Goal: Task Accomplishment & Management: Complete application form

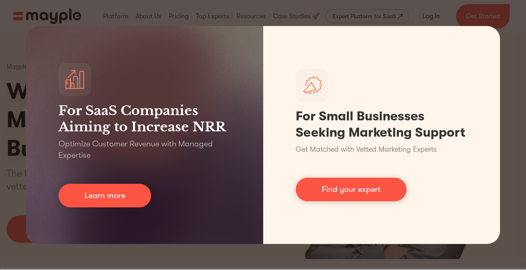
click at [205, 255] on div "For SaaS Companies Aiming to Increase NRR Optimize Customer Revenue with Manage…" at bounding box center [263, 135] width 526 height 270
click at [215, 264] on div "For SaaS Companies Aiming to Increase NRR Optimize Customer Revenue with Manage…" at bounding box center [263, 135] width 526 height 270
click at [183, 11] on div "For SaaS Companies Aiming to Increase NRR Optimize Customer Revenue with Manage…" at bounding box center [263, 135] width 526 height 270
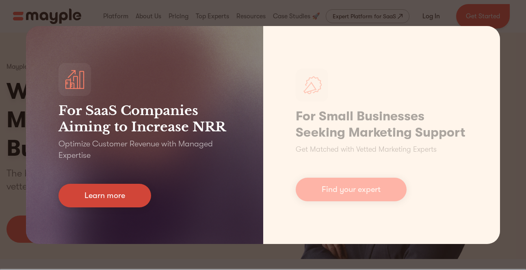
click at [102, 197] on link "Learn more" at bounding box center [105, 196] width 93 height 24
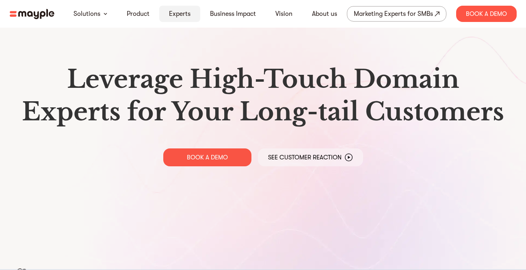
click at [183, 14] on link "Experts" at bounding box center [180, 14] width 22 height 10
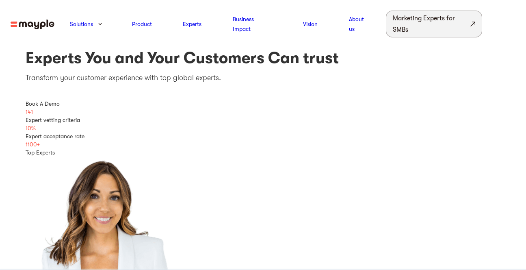
click at [446, 18] on div "Marketing Experts for SMBs" at bounding box center [431, 24] width 76 height 23
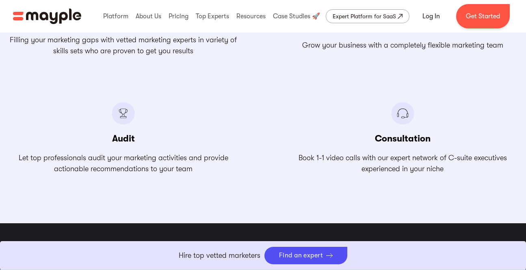
scroll to position [1056, 0]
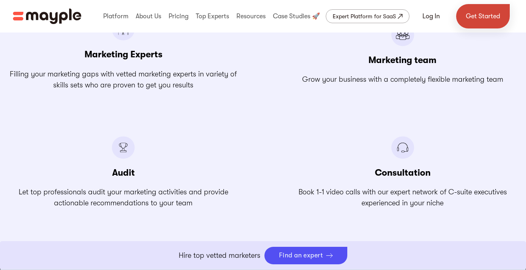
click at [486, 27] on link "Get Started" at bounding box center [483, 16] width 54 height 24
